Goal: Entertainment & Leisure: Consume media (video, audio)

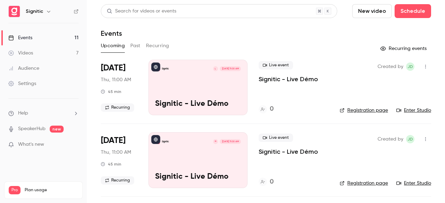
click at [24, 52] on div "Videos" at bounding box center [20, 53] width 25 height 7
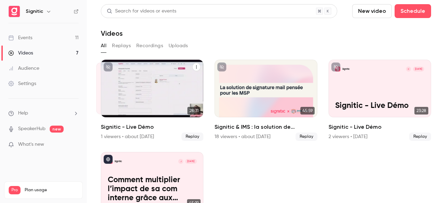
click at [151, 85] on div "Signitic A [DATE] Signitic - Live Démo" at bounding box center [152, 89] width 103 height 58
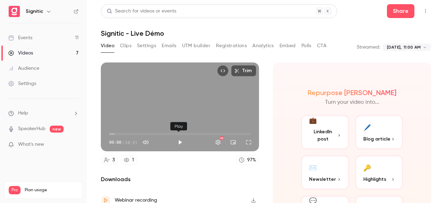
click at [185, 139] on button "Play" at bounding box center [180, 143] width 14 height 14
click at [197, 129] on span "18:00" at bounding box center [180, 134] width 142 height 11
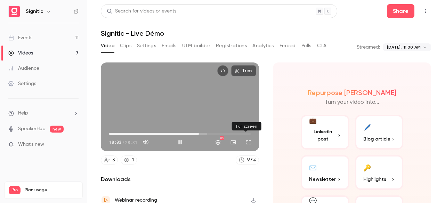
click at [249, 139] on button "Full screen" at bounding box center [249, 143] width 14 height 14
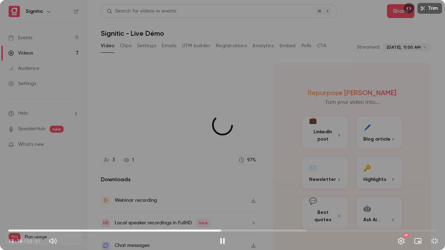
click at [221, 203] on span "14:10" at bounding box center [222, 230] width 428 height 11
click at [203, 203] on span "12:57" at bounding box center [222, 230] width 428 height 11
click at [211, 203] on span "13:31" at bounding box center [222, 230] width 428 height 11
click at [223, 203] on span "14:15" at bounding box center [222, 230] width 428 height 11
click at [211, 203] on span "13:29" at bounding box center [222, 230] width 428 height 11
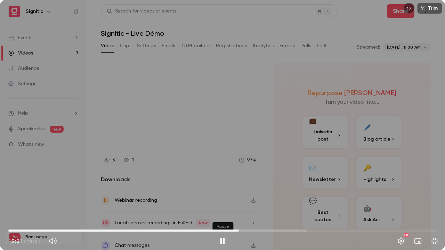
click at [225, 203] on button "Pause" at bounding box center [223, 241] width 14 height 14
type input "*****"
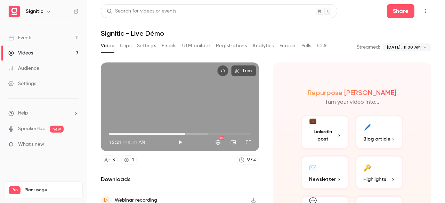
click at [46, 55] on link "Videos 7" at bounding box center [43, 53] width 87 height 15
